Goal: Task Accomplishment & Management: Complete application form

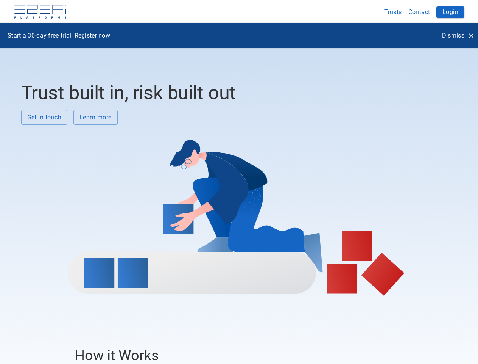
click at [239, 182] on div at bounding box center [236, 210] width 431 height 171
click at [40, 12] on img at bounding box center [40, 12] width 53 height 15
click at [394, 12] on button "Trusts" at bounding box center [393, 12] width 24 height 15
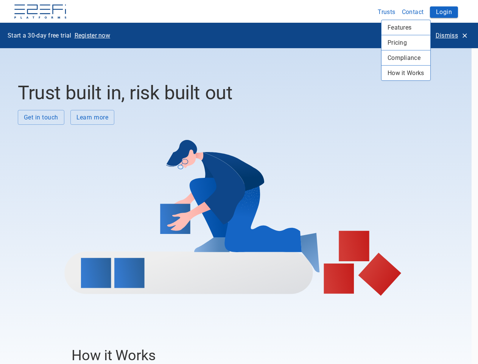
click at [420, 12] on div at bounding box center [239, 182] width 478 height 364
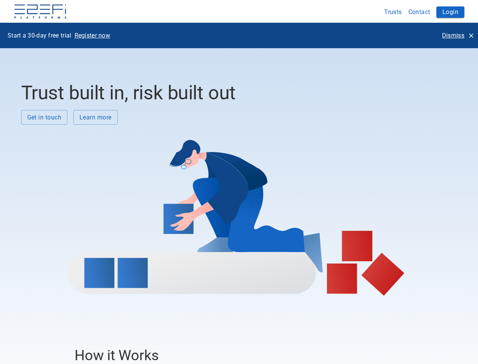
click at [451, 12] on button "Login" at bounding box center [451, 11] width 28 height 11
click at [92, 35] on p "Register now" at bounding box center [93, 35] width 36 height 9
click at [458, 35] on p "Dismiss" at bounding box center [453, 35] width 22 height 9
click at [44, 125] on div at bounding box center [236, 210] width 431 height 171
click at [95, 125] on div at bounding box center [236, 210] width 431 height 171
